Goal: Check status

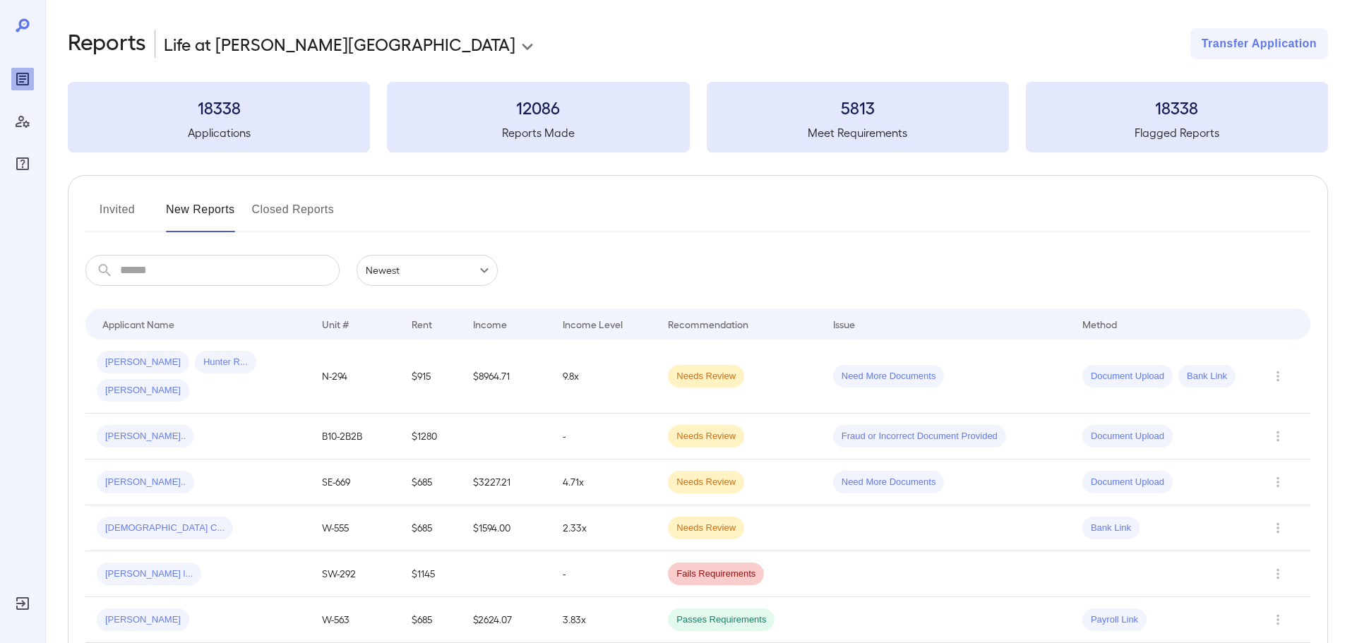
click at [164, 263] on input "text" at bounding box center [230, 270] width 220 height 31
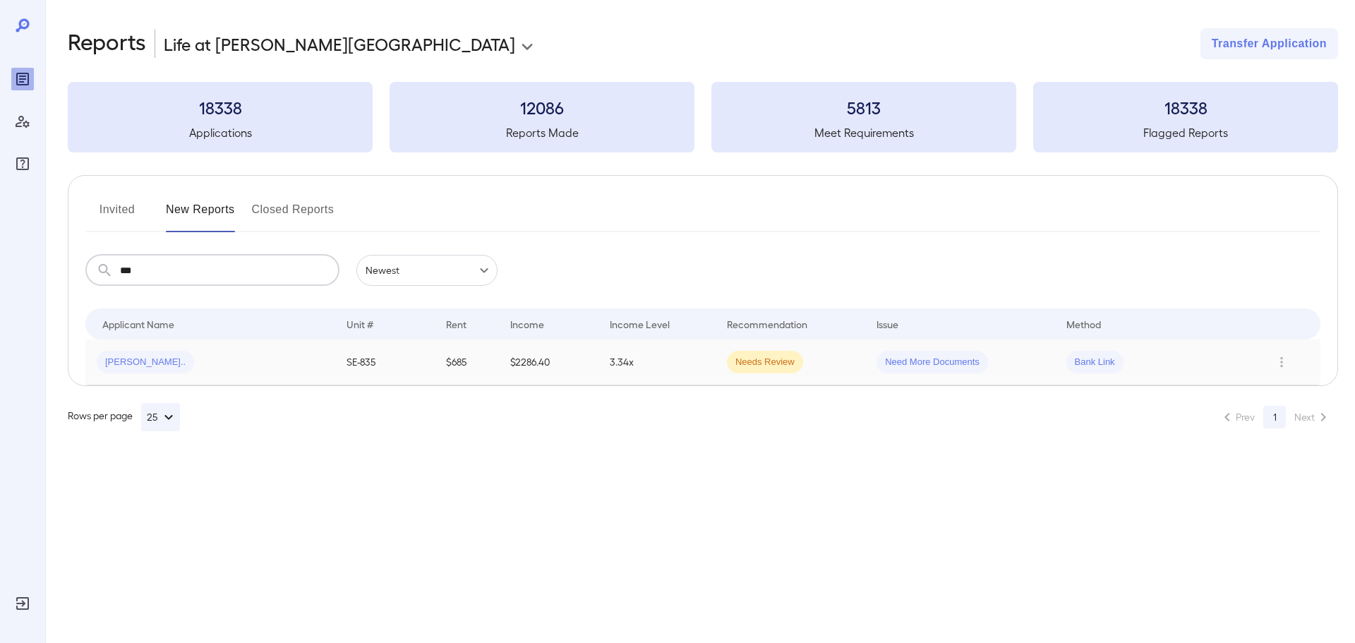
type input "***"
click at [258, 357] on div "[PERSON_NAME].." at bounding box center [210, 362] width 227 height 23
